Goal: Task Accomplishment & Management: Manage account settings

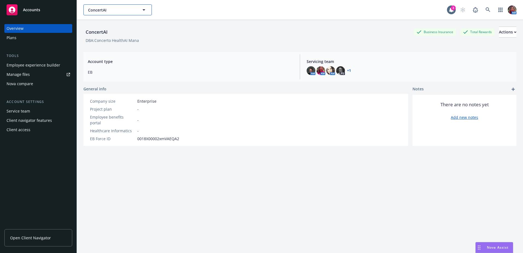
drag, startPoint x: 0, startPoint y: 0, endPoint x: 98, endPoint y: 8, distance: 98.2
click at [98, 8] on span "ConcertAI" at bounding box center [111, 10] width 47 height 6
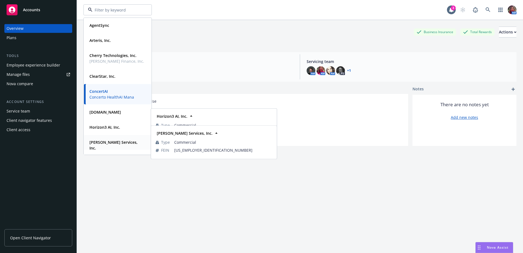
click at [108, 143] on strong "[PERSON_NAME] Services, Inc." at bounding box center [113, 144] width 48 height 11
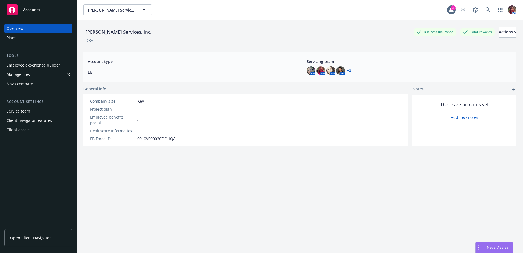
click at [25, 74] on div "Manage files" at bounding box center [18, 74] width 23 height 9
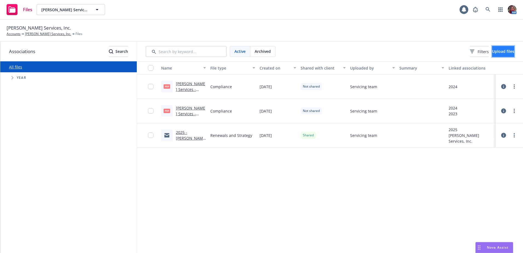
click at [493, 51] on span "Upload files" at bounding box center [503, 51] width 22 height 5
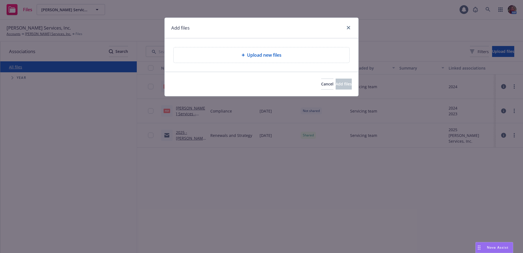
click at [273, 51] on div "Upload new files" at bounding box center [262, 54] width 176 height 15
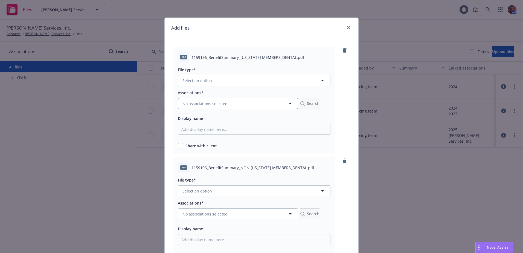
click at [221, 103] on span "No associations selected" at bounding box center [204, 104] width 45 height 6
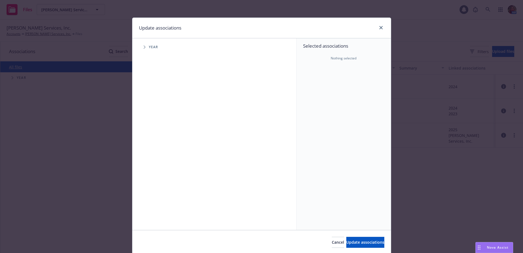
click at [149, 49] on span "Year" at bounding box center [154, 46] width 10 height 3
click at [144, 46] on span "Tree Example" at bounding box center [144, 47] width 9 height 9
click at [157, 135] on input "Tree Example" at bounding box center [158, 134] width 5 height 5
checkbox input "true"
click at [356, 244] on span "Update associations" at bounding box center [365, 241] width 38 height 5
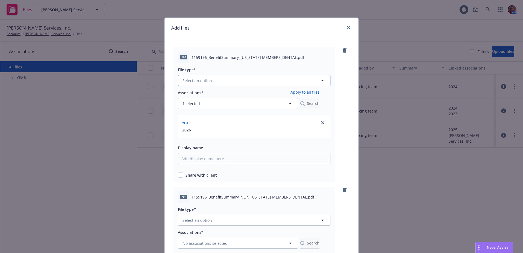
click at [248, 78] on button "Select an option" at bounding box center [254, 80] width 153 height 11
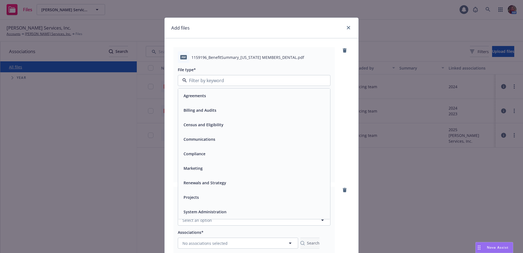
click at [203, 183] on span "Renewals and Strategy" at bounding box center [204, 183] width 43 height 6
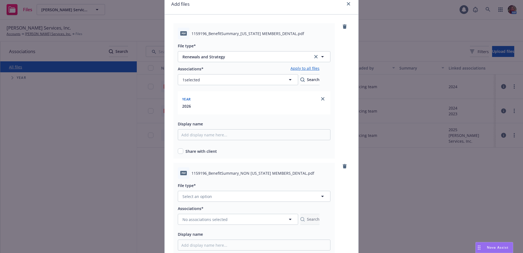
scroll to position [55, 0]
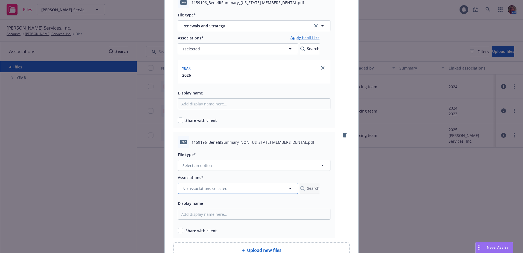
click at [210, 186] on span "No associations selected" at bounding box center [204, 188] width 45 height 6
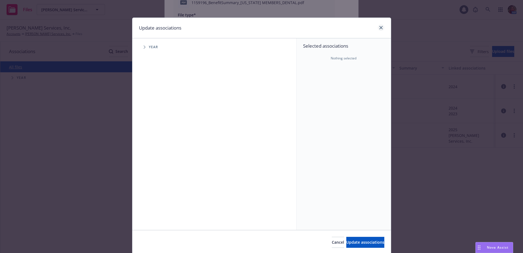
click at [379, 31] on div at bounding box center [379, 27] width 9 height 7
click at [379, 28] on icon "close" at bounding box center [380, 27] width 3 height 3
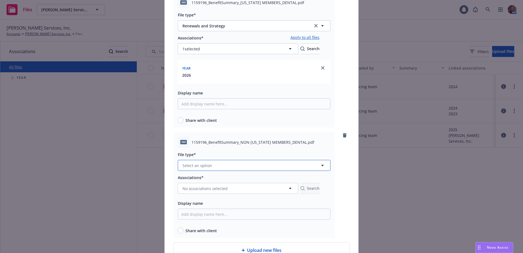
click at [224, 167] on button "Select an option" at bounding box center [254, 165] width 153 height 11
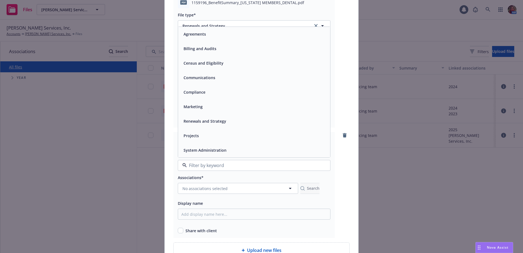
click at [193, 120] on span "Renewals and Strategy" at bounding box center [204, 121] width 43 height 6
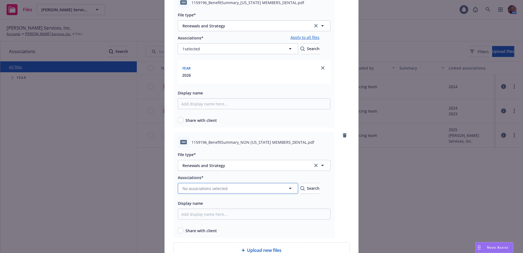
click at [206, 186] on button "No associations selected" at bounding box center [238, 188] width 120 height 11
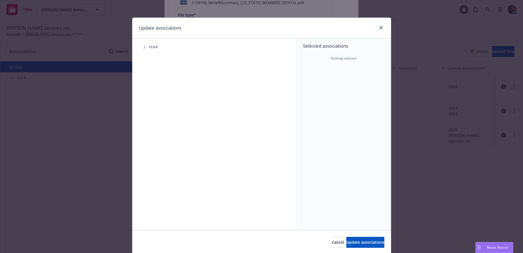
click at [154, 48] on span "Year" at bounding box center [154, 46] width 10 height 3
click at [141, 48] on span "Tree Example" at bounding box center [144, 47] width 9 height 9
click at [157, 135] on input "Tree Example" at bounding box center [158, 134] width 5 height 5
checkbox input "true"
click at [346, 243] on span "Update associations" at bounding box center [365, 241] width 38 height 5
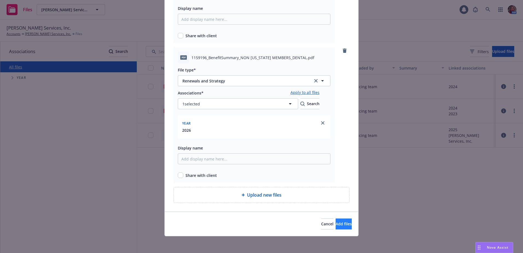
scroll to position [140, 0]
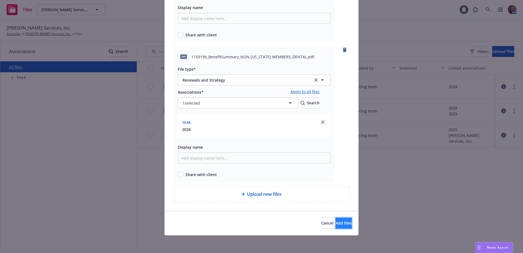
click at [338, 225] on span "Add files" at bounding box center [343, 222] width 16 height 5
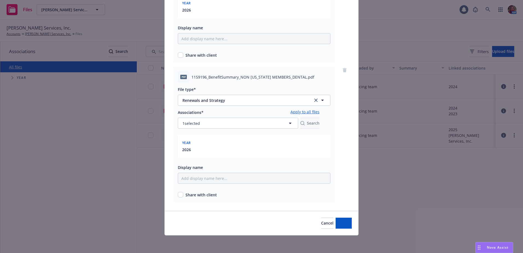
scroll to position [120, 0]
